Goal: Register for event/course

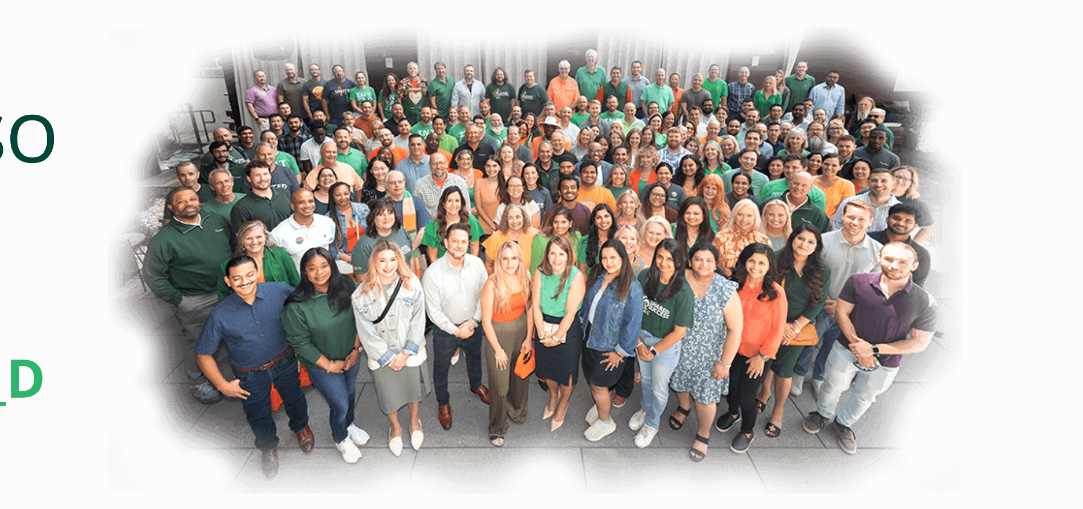
click at [798, 304] on img at bounding box center [664, 284] width 454 height 254
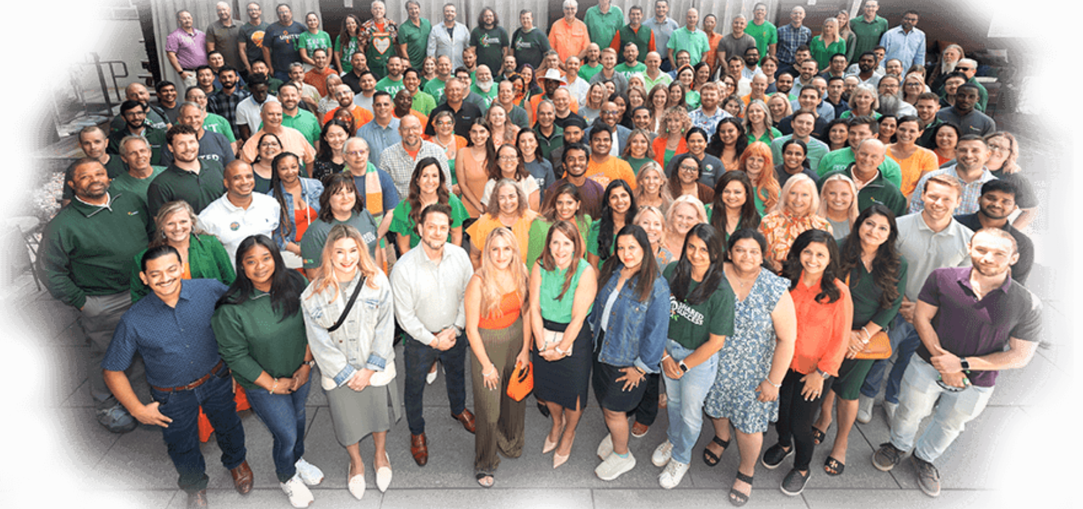
click at [666, 299] on img at bounding box center [664, 284] width 454 height 254
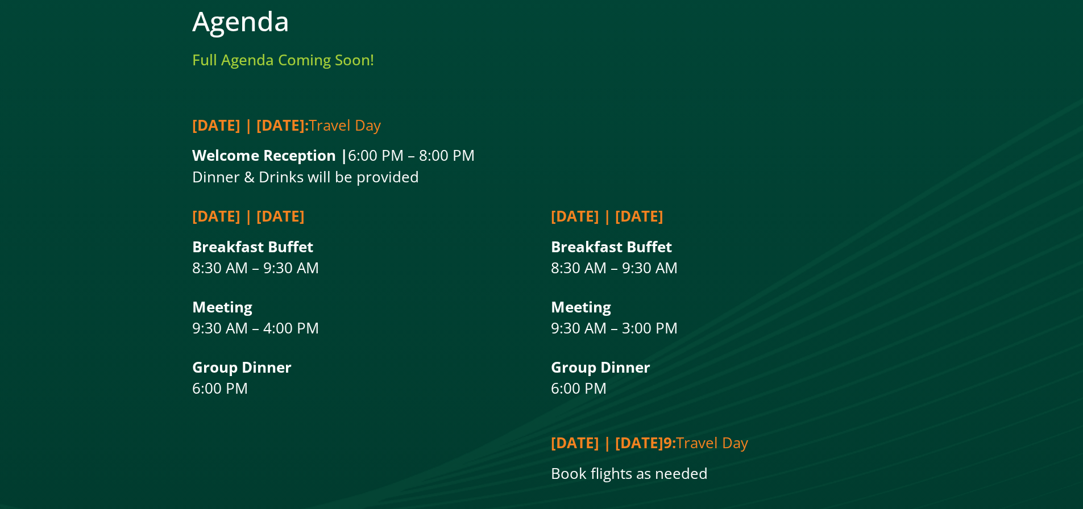
scroll to position [2118, 0]
click at [408, 443] on div "[DATE] | [DATE] Breakfast Buffet 8:30 AM – 9:30 AM Meeting 9:30 AM – 4:00 PM Gr…" at bounding box center [362, 380] width 341 height 367
